Goal: Information Seeking & Learning: Learn about a topic

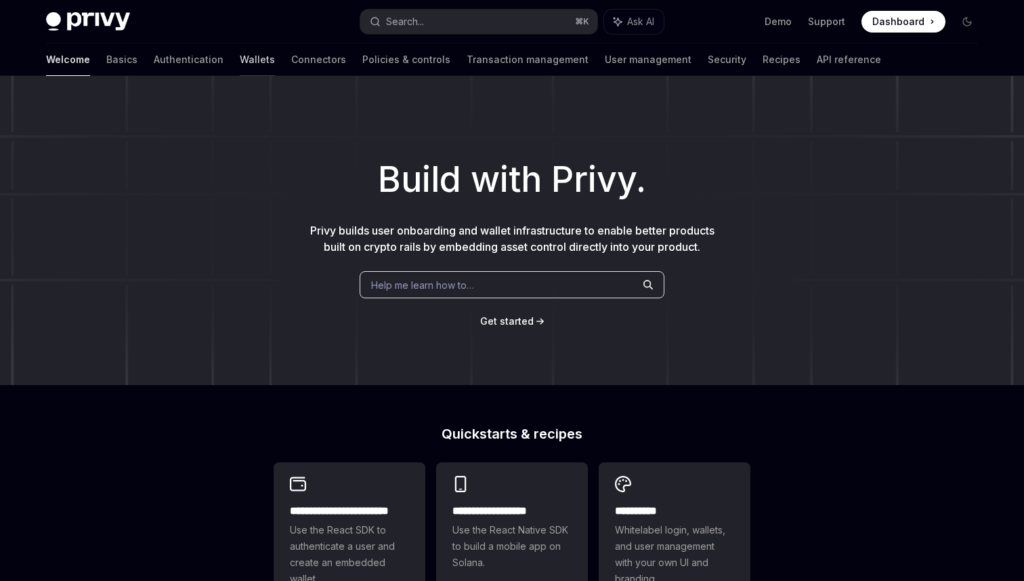
click at [240, 59] on link "Wallets" at bounding box center [257, 59] width 35 height 33
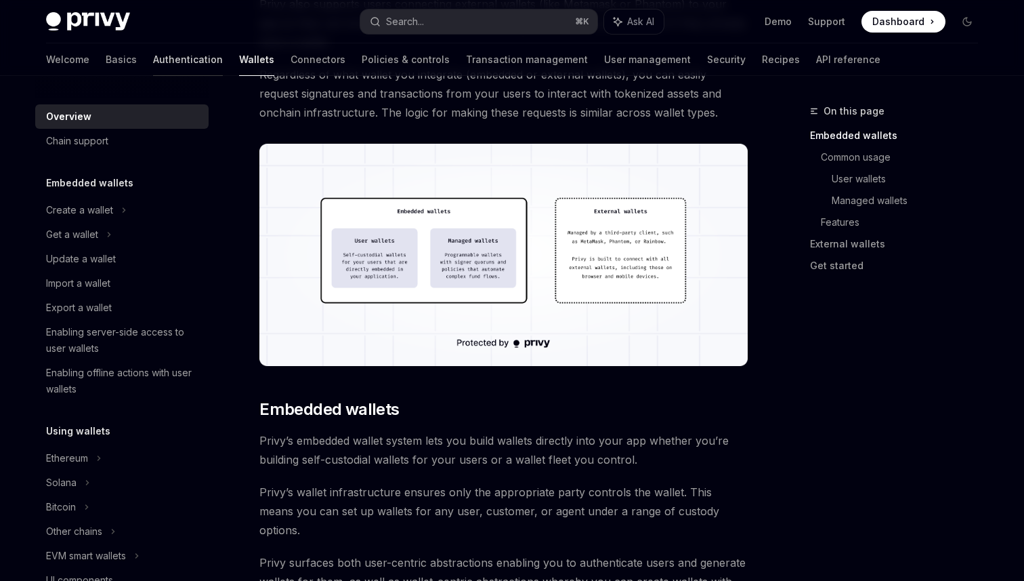
click at [153, 66] on link "Authentication" at bounding box center [188, 59] width 70 height 33
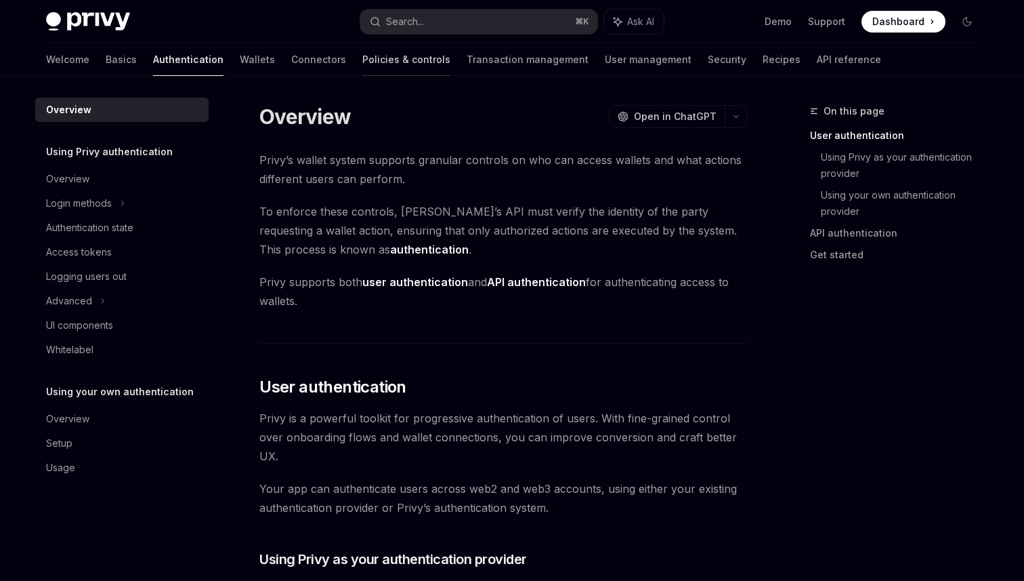
click at [362, 52] on link "Policies & controls" at bounding box center [406, 59] width 88 height 33
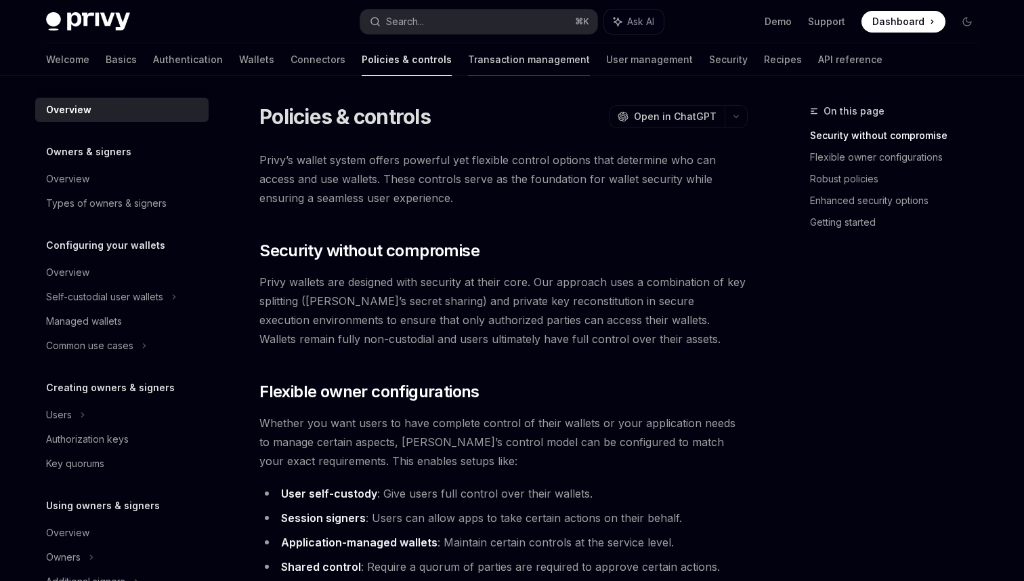
click at [468, 54] on link "Transaction management" at bounding box center [529, 59] width 122 height 33
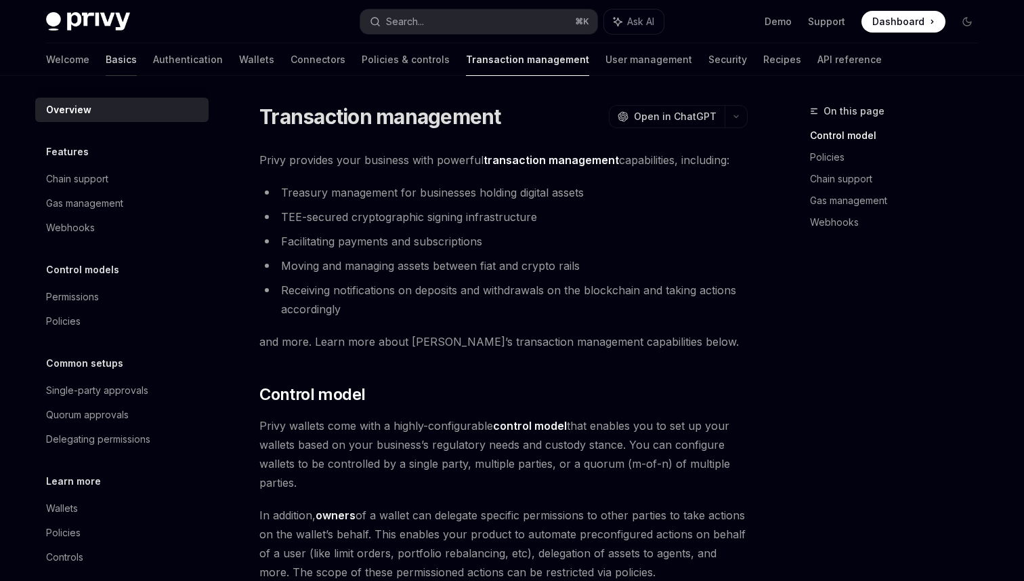
click at [106, 57] on link "Basics" at bounding box center [121, 59] width 31 height 33
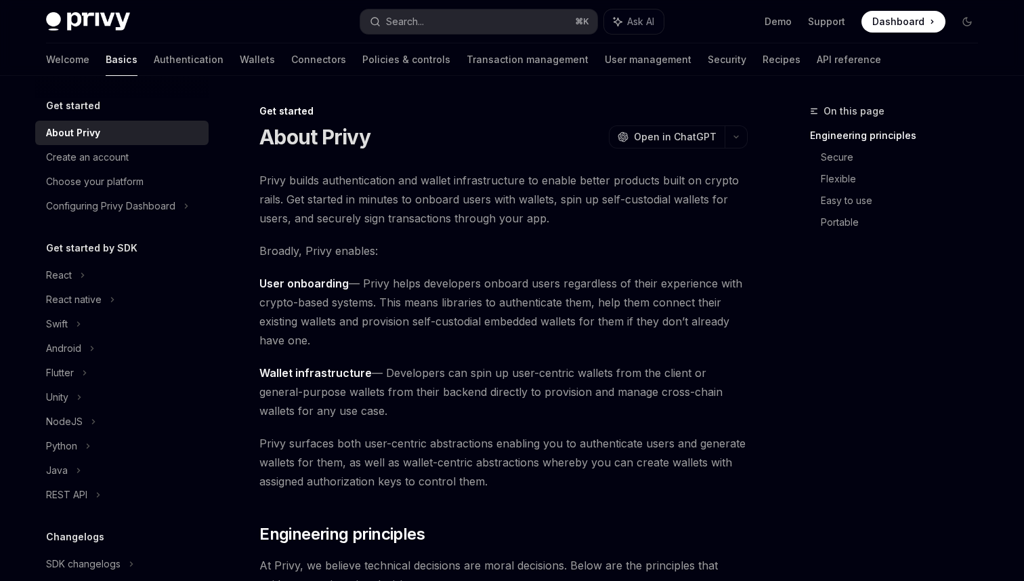
click at [169, 56] on div "Welcome Basics Authentication Wallets Connectors Policies & controls Transactio…" at bounding box center [463, 59] width 835 height 33
click at [240, 56] on link "Wallets" at bounding box center [257, 59] width 35 height 33
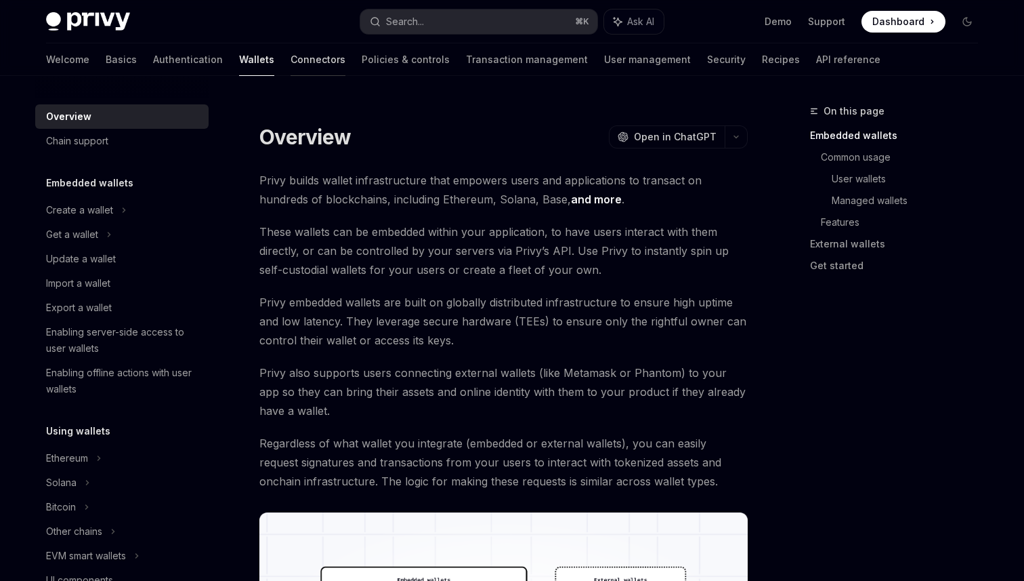
click at [291, 63] on link "Connectors" at bounding box center [318, 59] width 55 height 33
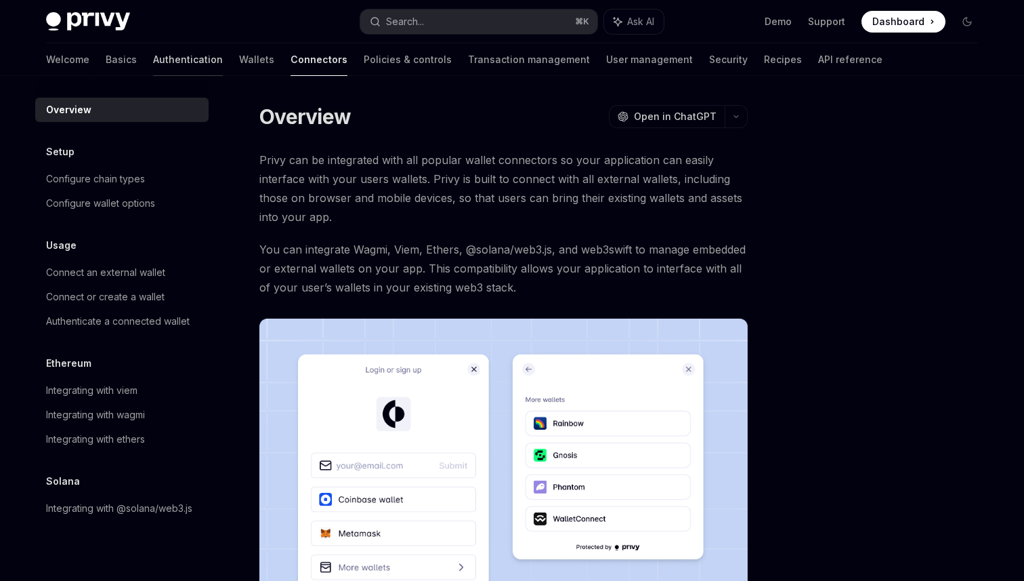
click at [153, 60] on link "Authentication" at bounding box center [188, 59] width 70 height 33
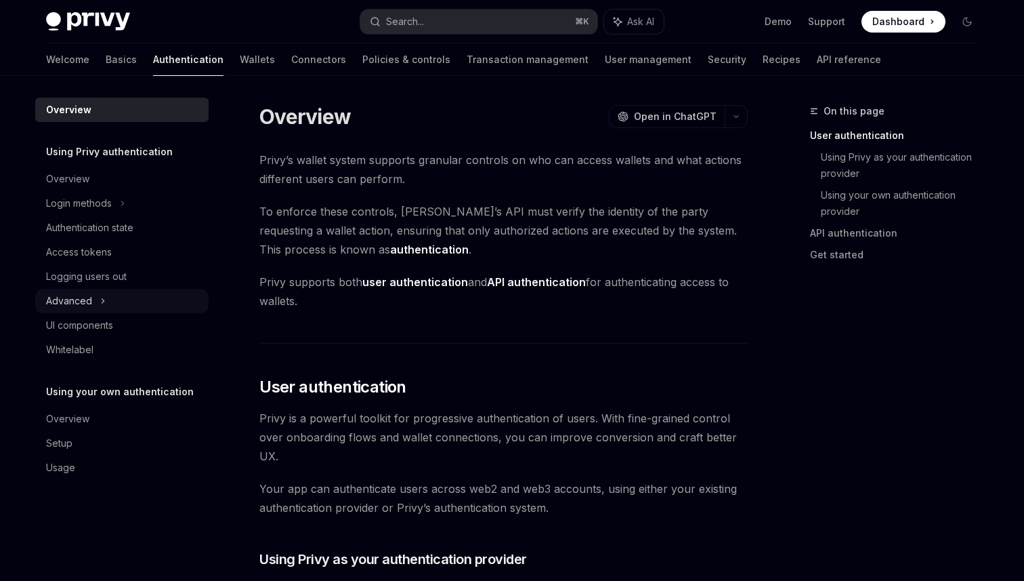
click at [86, 302] on div "Advanced" at bounding box center [69, 301] width 46 height 16
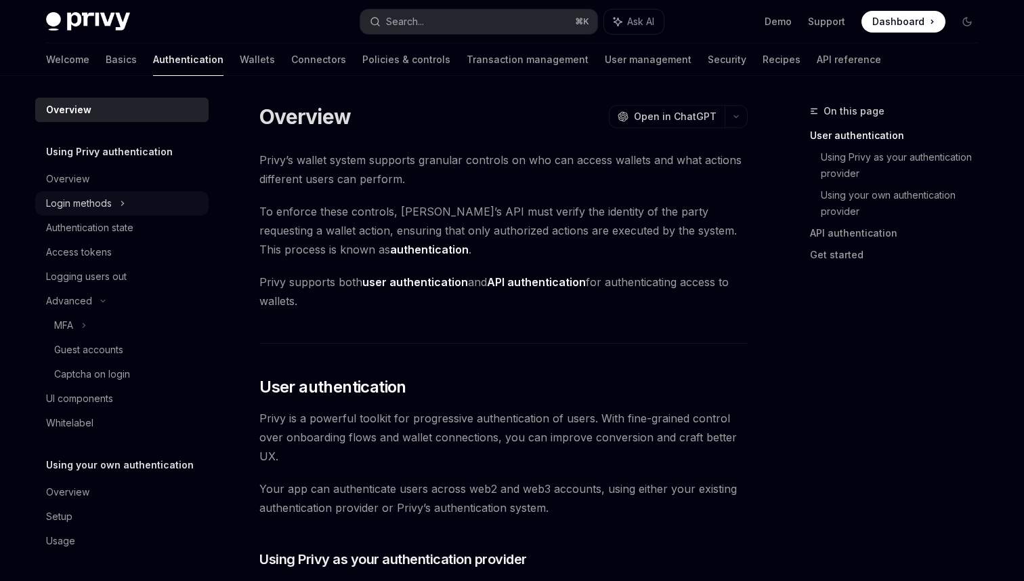
click at [91, 209] on div "Login methods" at bounding box center [79, 203] width 66 height 16
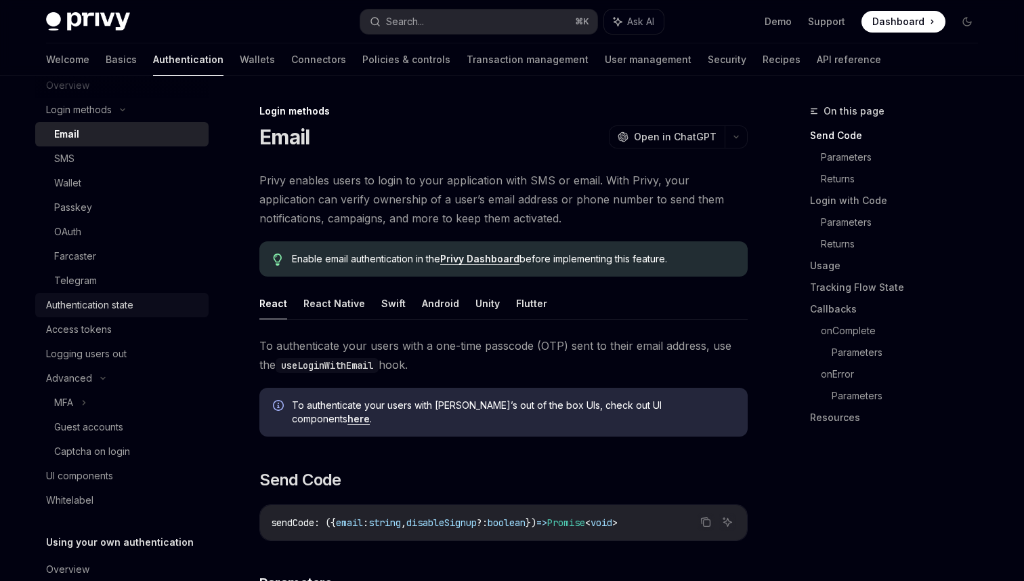
scroll to position [94, 0]
click at [106, 59] on link "Basics" at bounding box center [121, 59] width 31 height 33
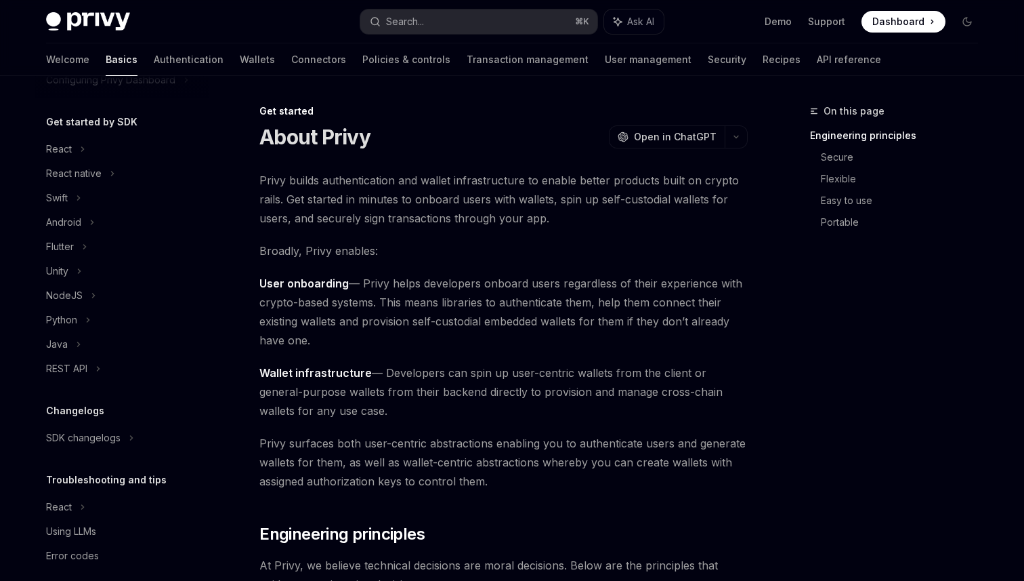
scroll to position [140, 0]
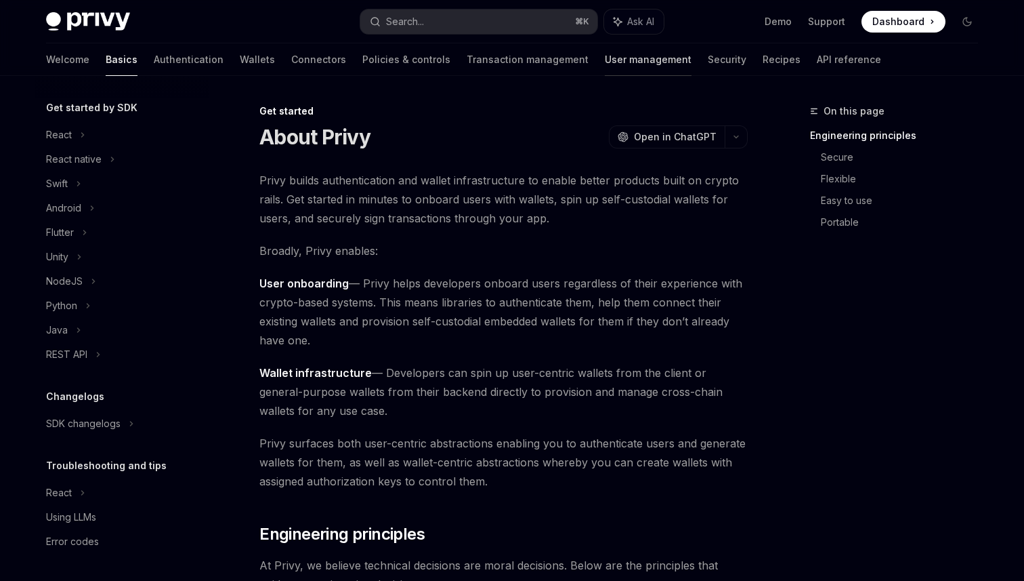
click at [605, 63] on link "User management" at bounding box center [648, 59] width 87 height 33
type textarea "*"
